Goal: Information Seeking & Learning: Learn about a topic

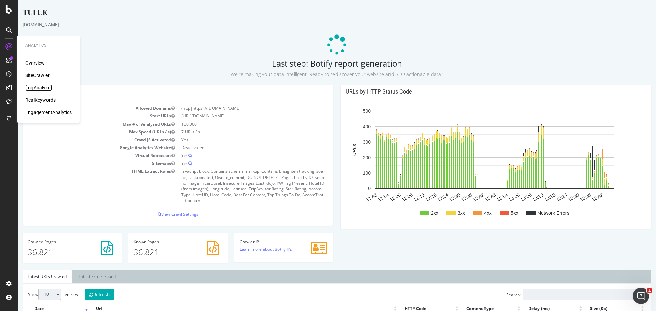
click at [40, 86] on div "LogAnalyzer" at bounding box center [38, 87] width 27 height 7
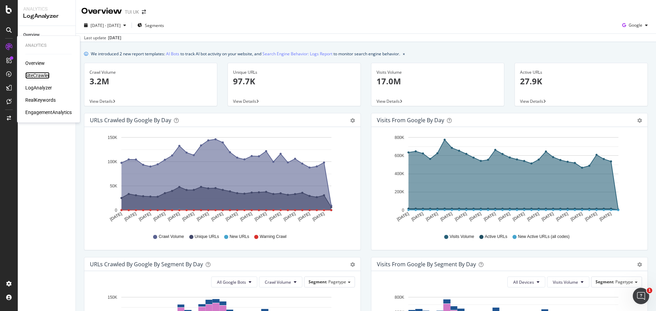
click at [37, 77] on div "SiteCrawler" at bounding box center [37, 75] width 24 height 7
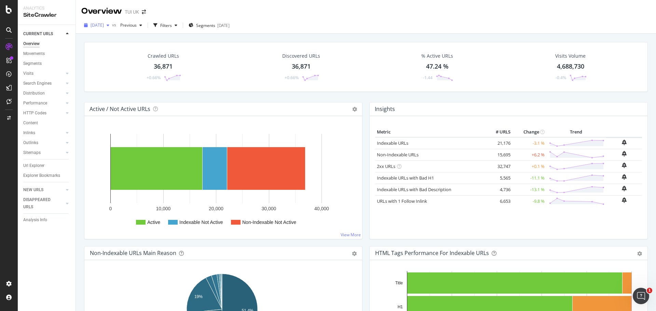
click at [104, 27] on span "2025 Sep. 30th" at bounding box center [97, 25] width 13 height 6
click at [10, 8] on icon at bounding box center [9, 9] width 6 height 8
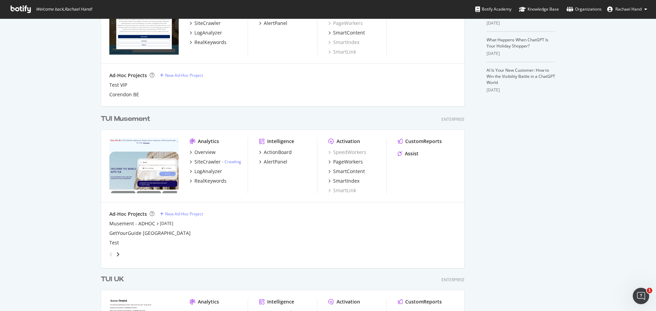
scroll to position [376, 0]
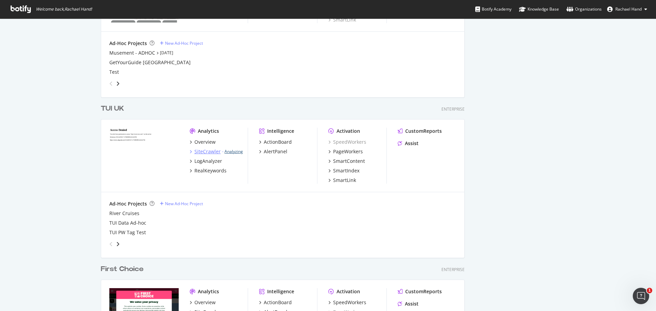
click at [234, 152] on link "Analyzing" at bounding box center [234, 152] width 18 height 6
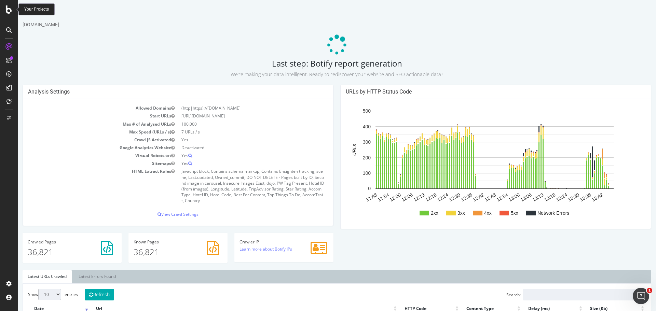
click at [8, 9] on icon at bounding box center [9, 9] width 6 height 8
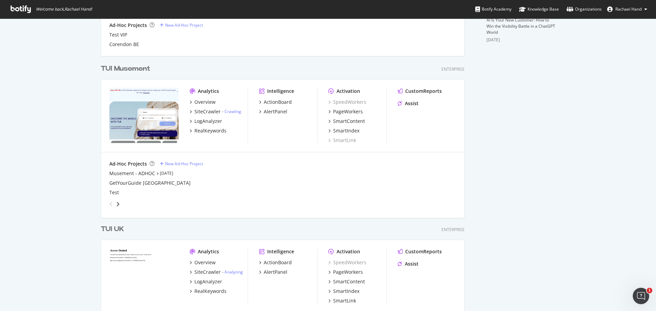
scroll to position [308, 0]
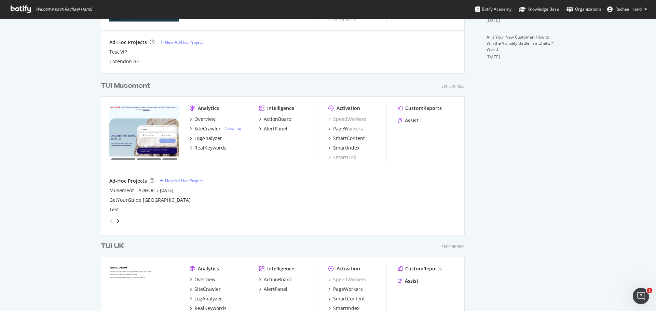
scroll to position [342, 0]
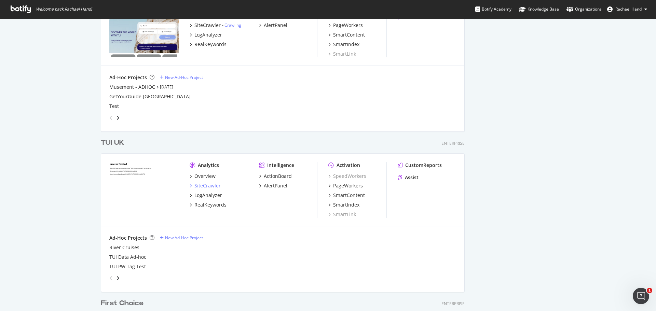
click at [212, 187] on div "SiteCrawler" at bounding box center [207, 185] width 26 height 7
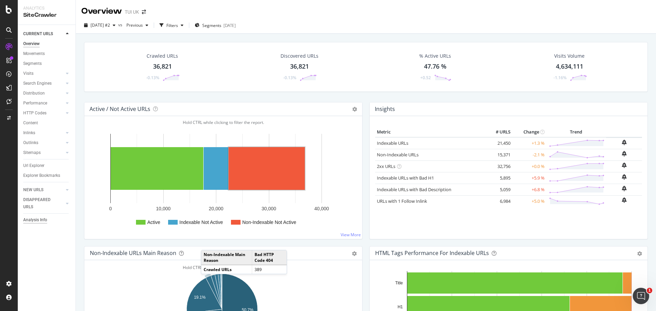
click at [41, 219] on div "Analysis Info" at bounding box center [35, 220] width 24 height 7
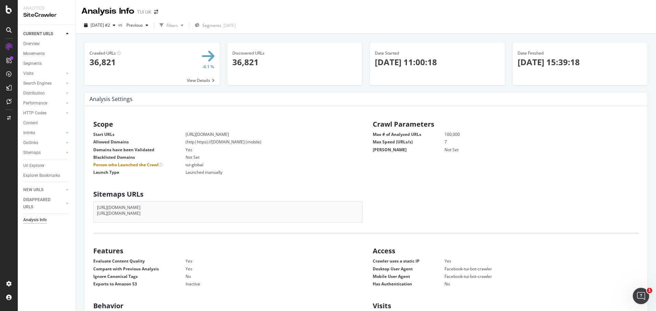
drag, startPoint x: 594, startPoint y: 60, endPoint x: 514, endPoint y: 64, distance: 80.4
click at [518, 64] on p "[DATE] 15:39:18" at bounding box center [580, 62] width 125 height 12
copy p "[DATE] 15:39:18"
click at [613, 66] on p "[DATE] 15:39:18" at bounding box center [580, 62] width 125 height 12
drag, startPoint x: 620, startPoint y: 63, endPoint x: 229, endPoint y: 51, distance: 391.1
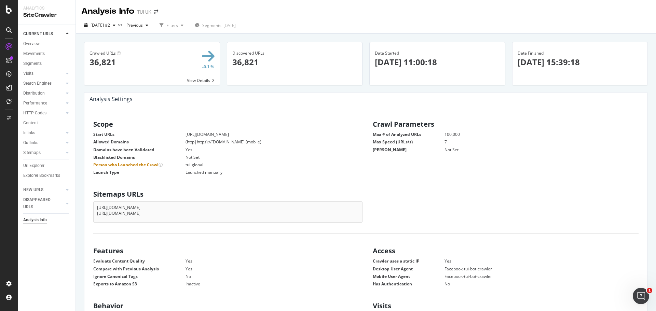
click at [229, 51] on div "Crawled URLs 36,821 -0.1 % View Details Discovered URLs 36,821 Date Started [DA…" at bounding box center [366, 67] width 571 height 50
copy div "Discovered URLs 36,821 Date Started [DATE] 11:00:18 Date Finished [DATE] 15:39:…"
click at [612, 82] on div at bounding box center [580, 81] width 135 height 10
